Goal: Check status: Check status

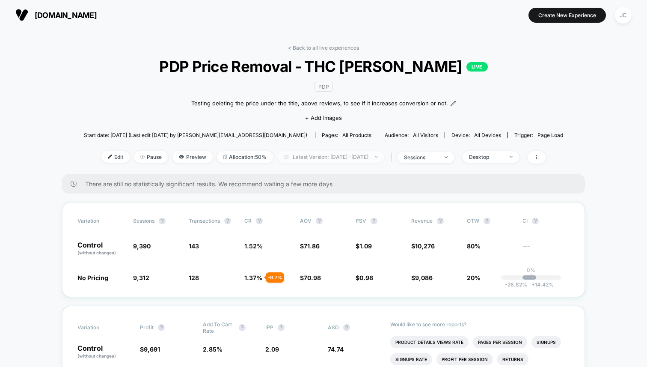
click at [314, 155] on span "Latest Version: Sep 26, 2025 - Sep 27, 2025" at bounding box center [330, 157] width 107 height 12
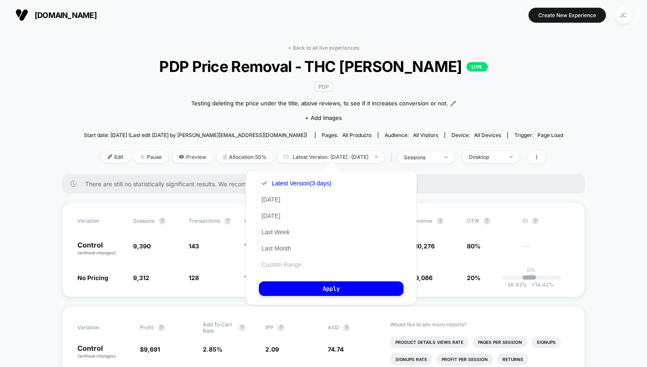
click at [280, 262] on button "Custom Range" at bounding box center [281, 265] width 45 height 8
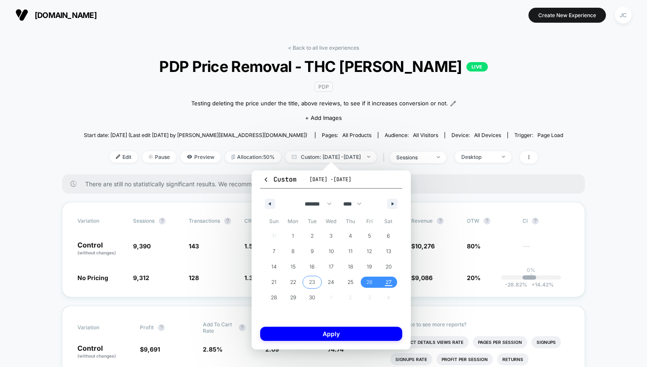
click at [315, 281] on span "23" at bounding box center [311, 281] width 19 height 11
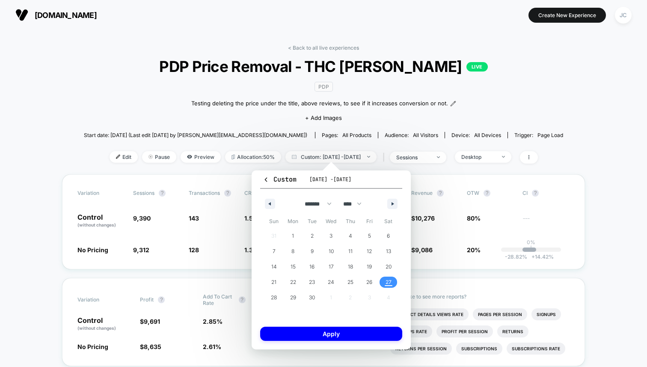
click at [388, 279] on span "27" at bounding box center [388, 281] width 6 height 15
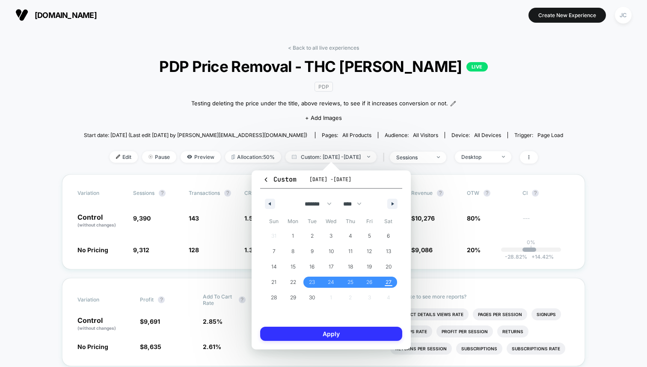
click at [350, 337] on button "Apply" at bounding box center [331, 333] width 142 height 14
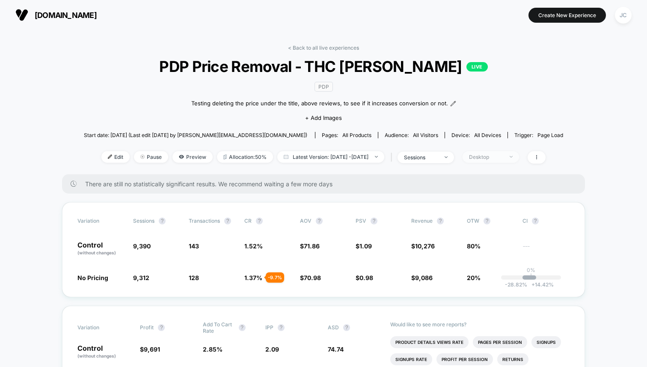
click at [502, 155] on div "Desktop" at bounding box center [486, 157] width 34 height 6
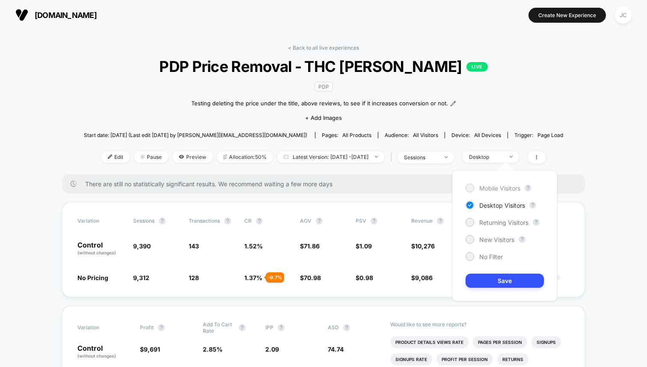
click at [468, 187] on div at bounding box center [469, 187] width 6 height 6
click at [504, 278] on button "Save" at bounding box center [505, 280] width 78 height 14
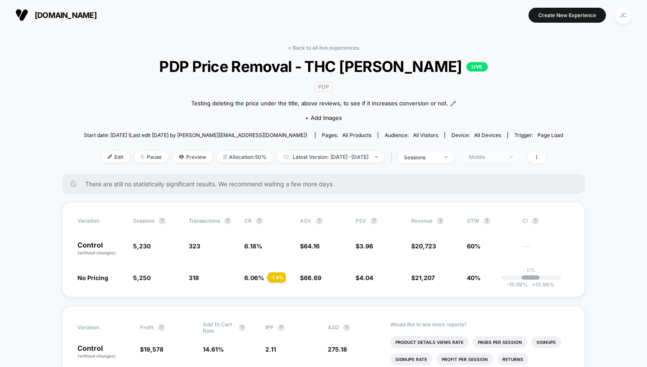
click at [503, 154] on div "Mobile" at bounding box center [486, 157] width 34 height 6
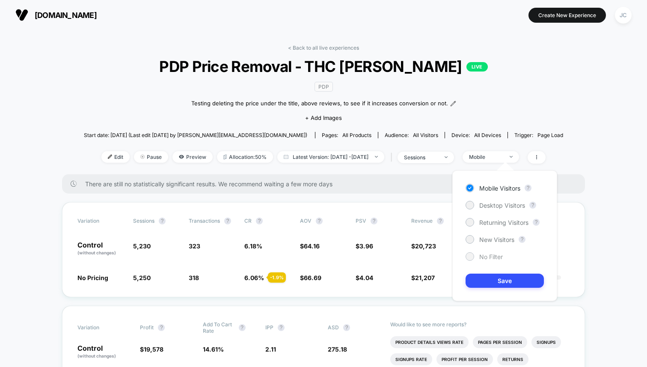
click at [471, 255] on div at bounding box center [469, 256] width 6 height 6
click at [499, 279] on button "Save" at bounding box center [505, 280] width 78 height 14
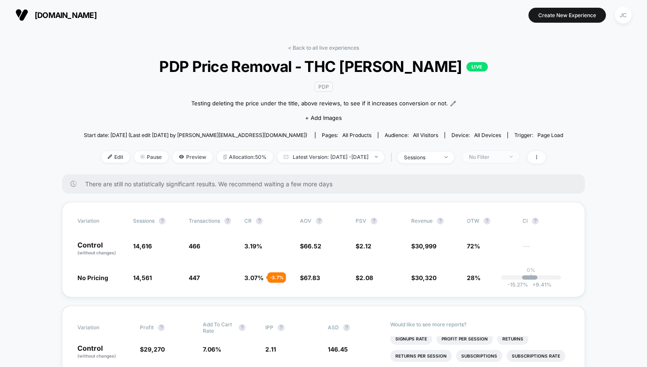
click at [503, 158] on div "No Filter" at bounding box center [486, 157] width 34 height 6
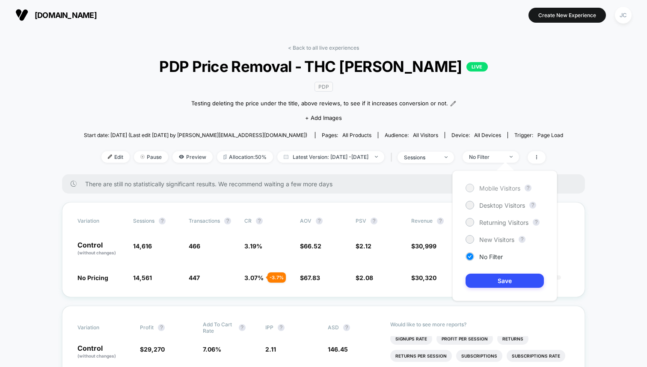
click at [472, 187] on div at bounding box center [469, 187] width 6 height 6
click at [507, 280] on button "Save" at bounding box center [505, 280] width 78 height 14
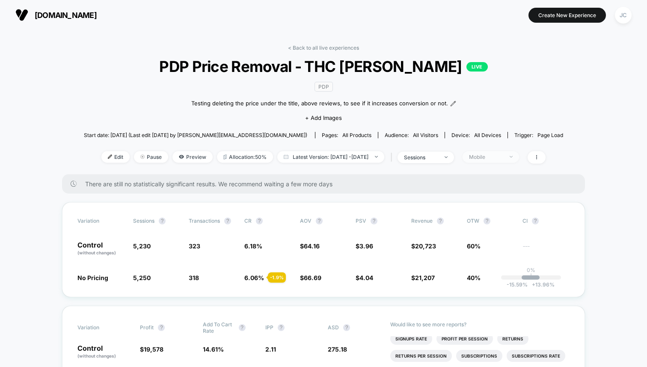
click at [501, 154] on div "Mobile" at bounding box center [486, 157] width 34 height 6
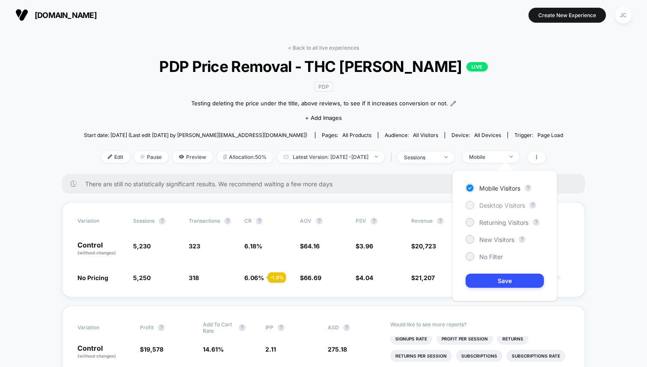
click at [470, 206] on div at bounding box center [469, 205] width 6 height 6
click at [497, 277] on button "Save" at bounding box center [505, 280] width 78 height 14
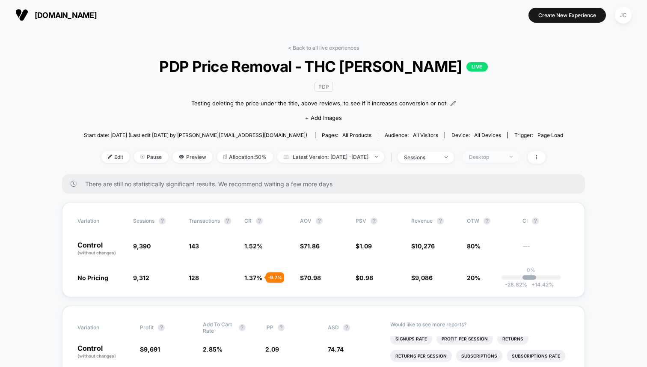
click at [496, 154] on div "Desktop" at bounding box center [486, 157] width 34 height 6
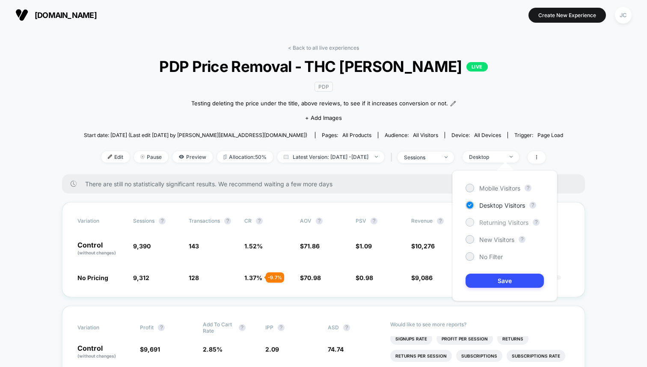
click at [471, 221] on div at bounding box center [469, 222] width 6 height 6
click at [498, 282] on button "Save" at bounding box center [505, 280] width 78 height 14
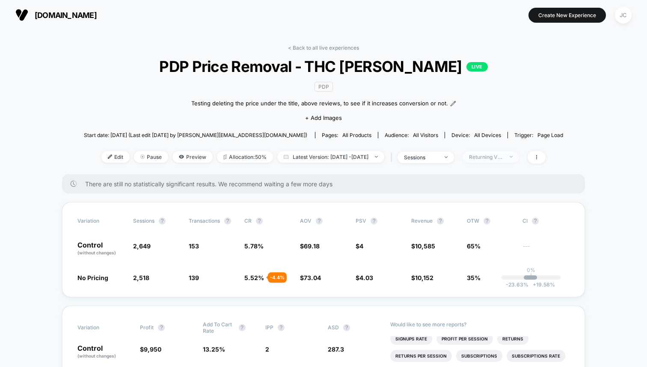
click at [498, 154] on div "Returning Visitors" at bounding box center [486, 157] width 34 height 6
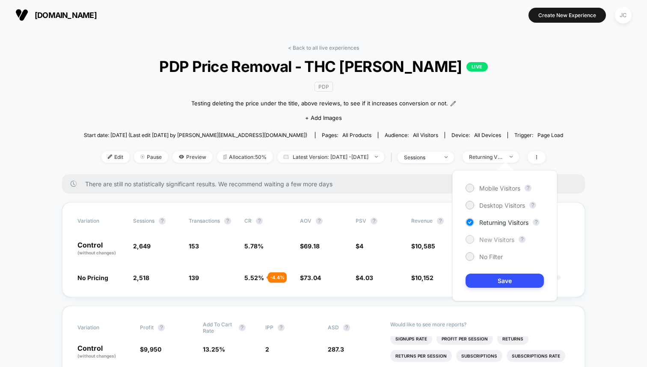
click at [473, 240] on div at bounding box center [470, 239] width 9 height 9
click at [510, 282] on button "Save" at bounding box center [505, 280] width 78 height 14
